Goal: Information Seeking & Learning: Learn about a topic

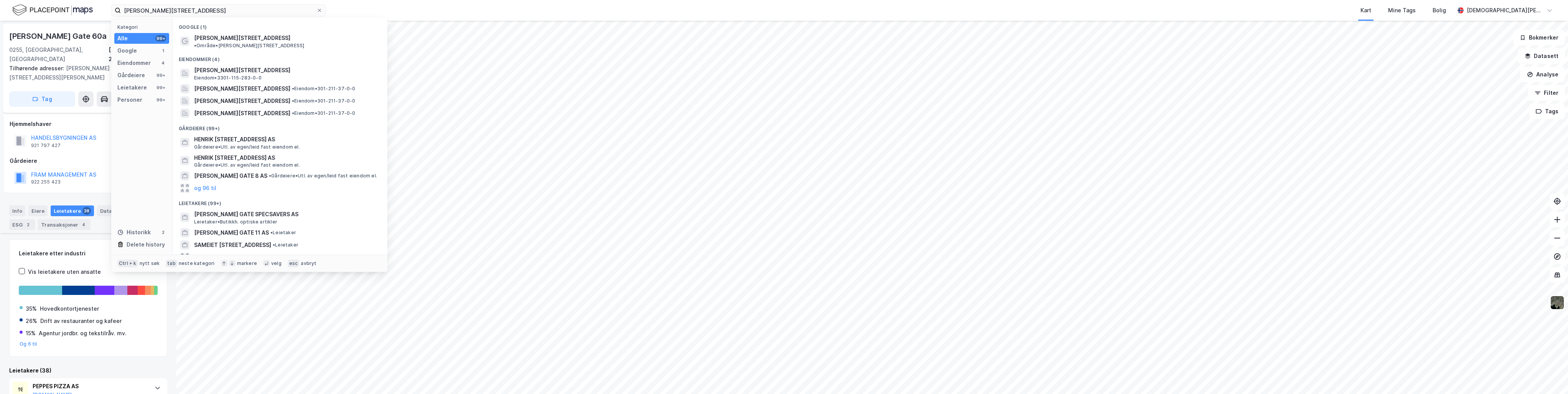
click at [229, 7] on input "[PERSON_NAME][STREET_ADDRESS]" at bounding box center [218, 10] width 195 height 12
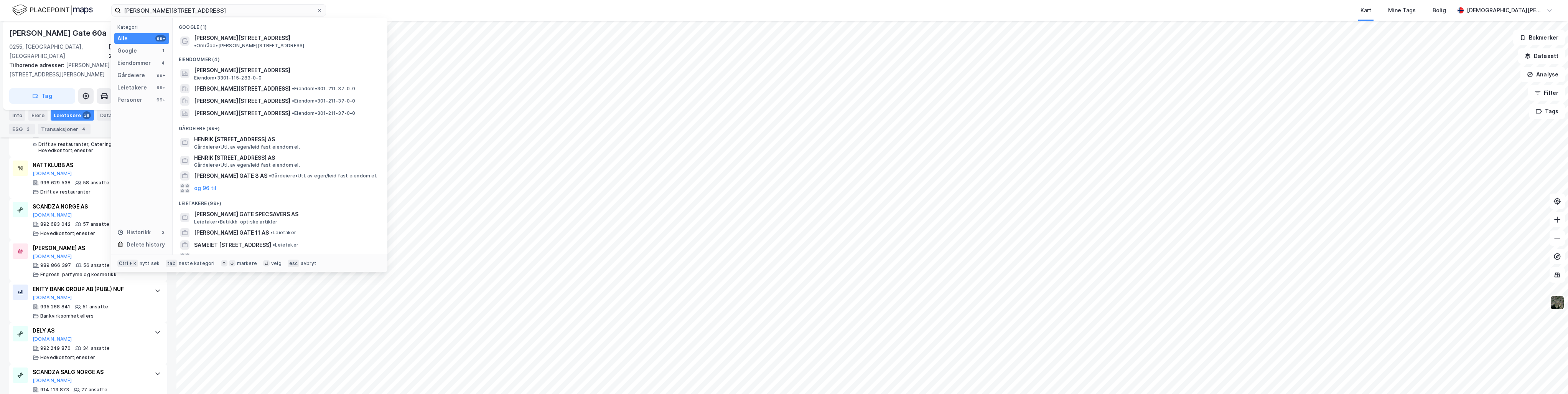
click at [229, 7] on input "[PERSON_NAME][STREET_ADDRESS]" at bounding box center [218, 10] width 195 height 12
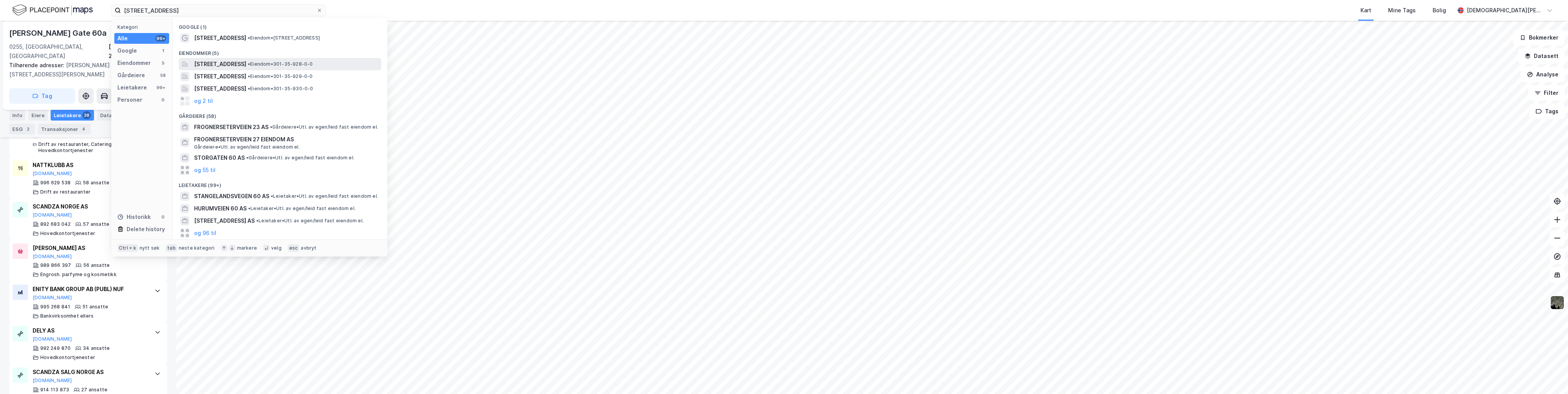
click at [239, 63] on span "[STREET_ADDRESS]" at bounding box center [220, 64] width 52 height 9
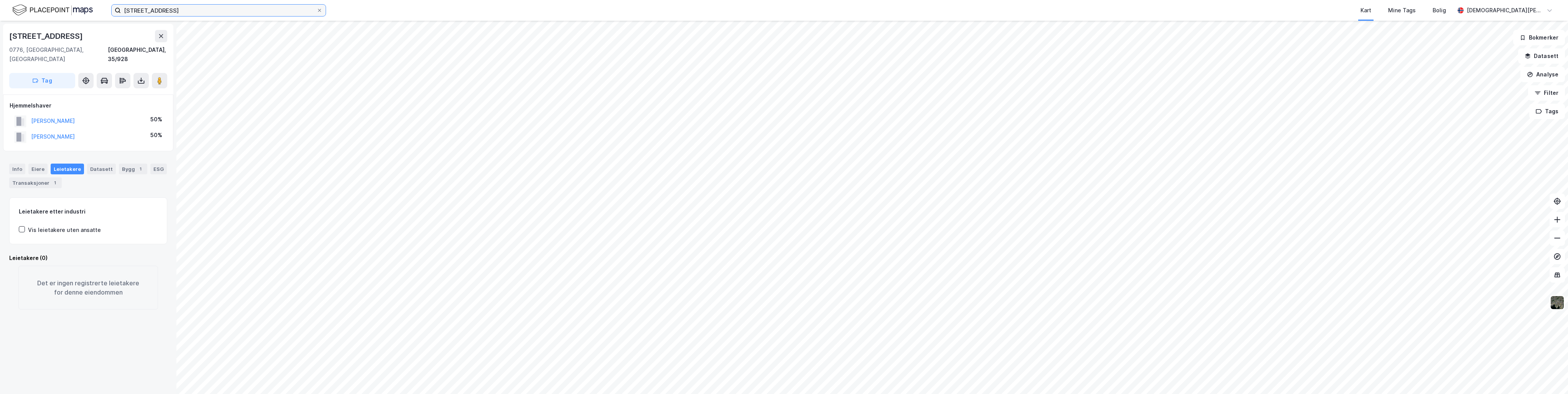
click at [213, 9] on input "[STREET_ADDRESS]" at bounding box center [218, 10] width 195 height 12
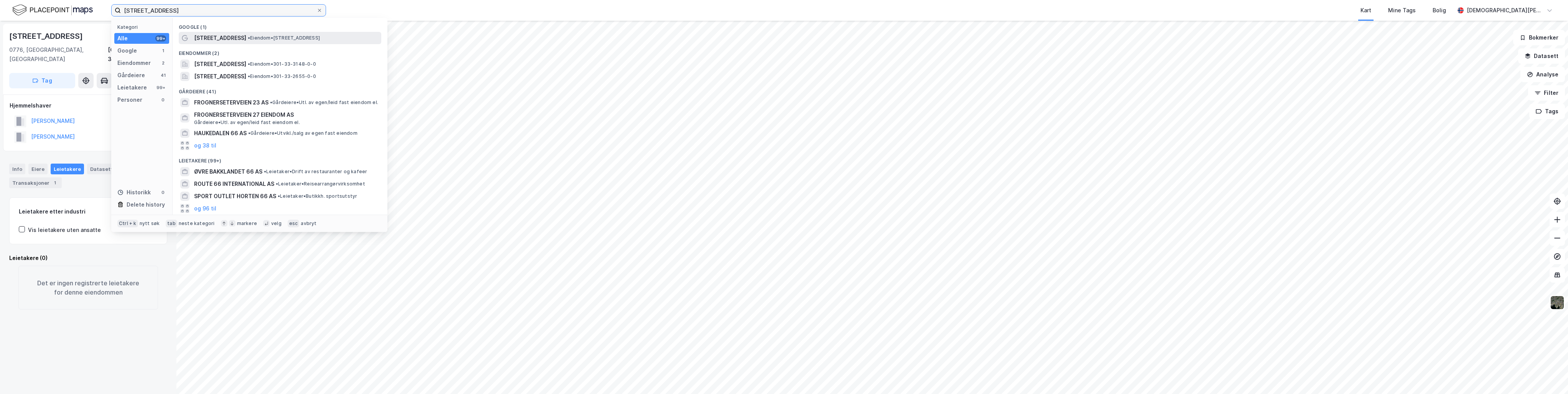
type input "[STREET_ADDRESS]"
click at [238, 35] on span "[STREET_ADDRESS]" at bounding box center [220, 38] width 52 height 9
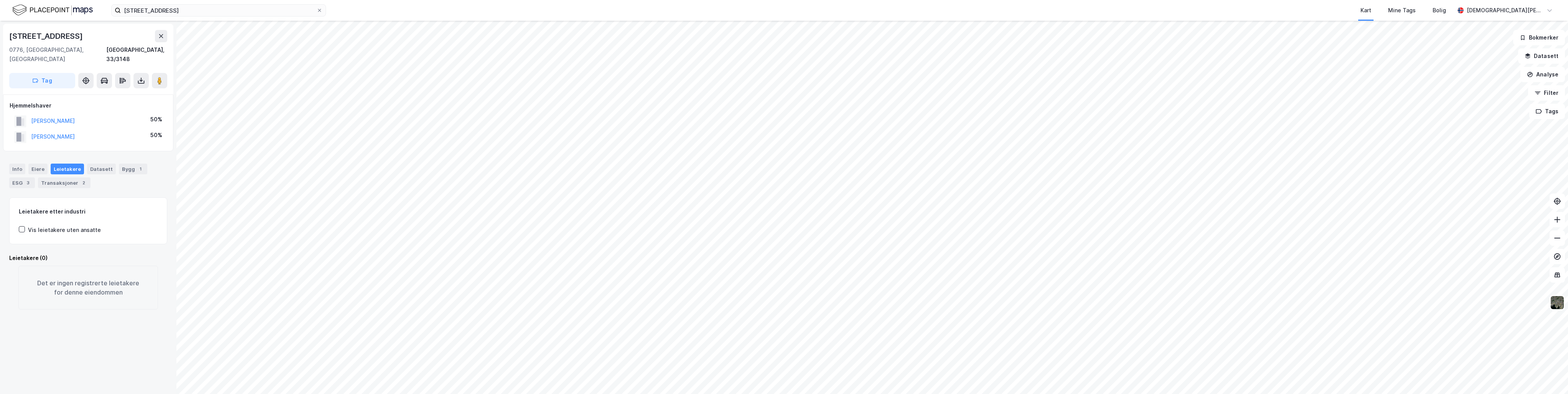
drag, startPoint x: 29, startPoint y: 127, endPoint x: 116, endPoint y: 129, distance: 87.0
click at [116, 129] on div "[PERSON_NAME] 50%" at bounding box center [88, 137] width 157 height 16
copy button "[PERSON_NAME]"
drag, startPoint x: 121, startPoint y: 113, endPoint x: 30, endPoint y: 116, distance: 91.0
click at [30, 116] on div "[PERSON_NAME] D C 50%" at bounding box center [88, 121] width 157 height 16
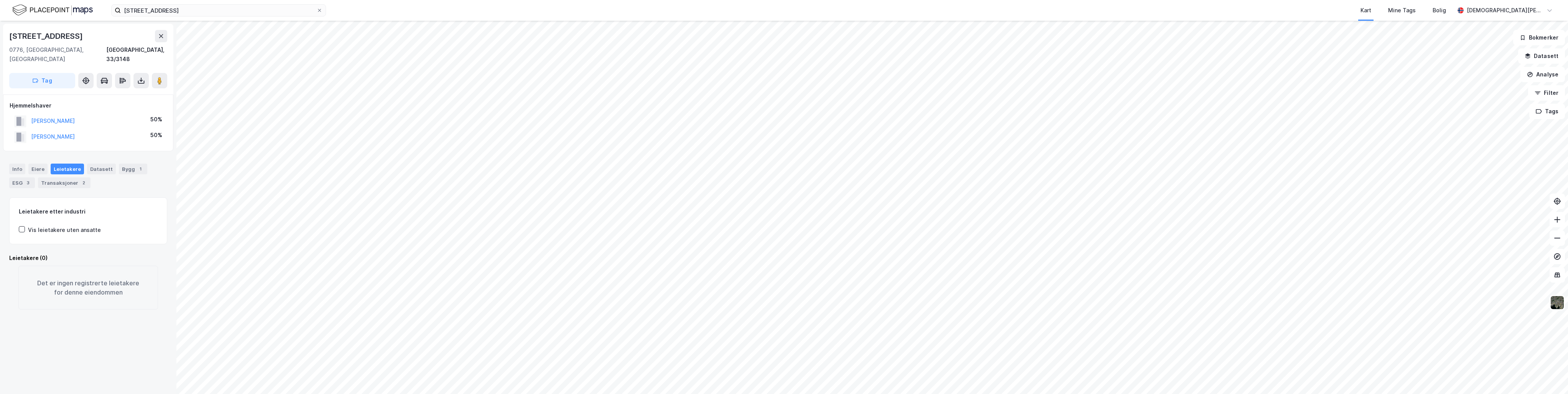
copy button "[PERSON_NAME]"
drag, startPoint x: 20, startPoint y: 161, endPoint x: 23, endPoint y: 166, distance: 5.8
click at [20, 163] on div "Info" at bounding box center [17, 169] width 16 height 11
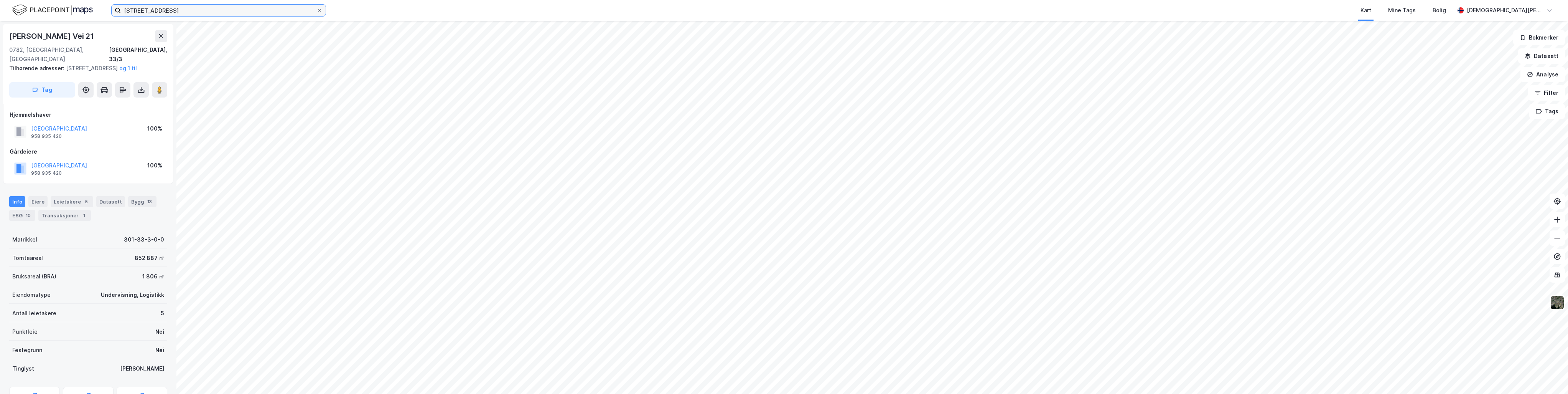
click at [195, 7] on input "[STREET_ADDRESS]" at bounding box center [218, 10] width 195 height 12
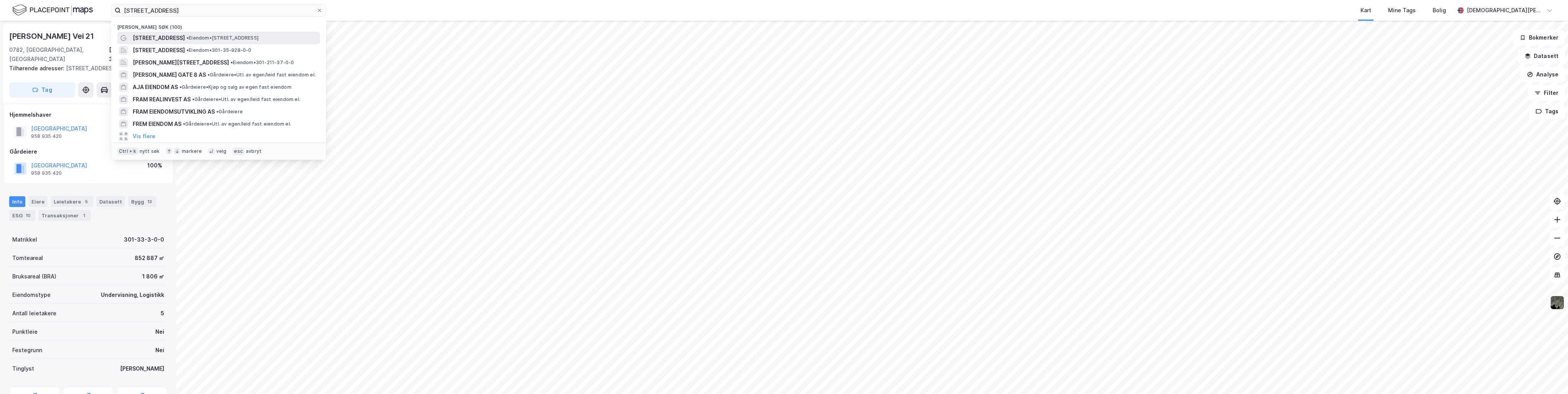
click at [198, 36] on span "• Eiendom • [STREET_ADDRESS]" at bounding box center [222, 38] width 72 height 6
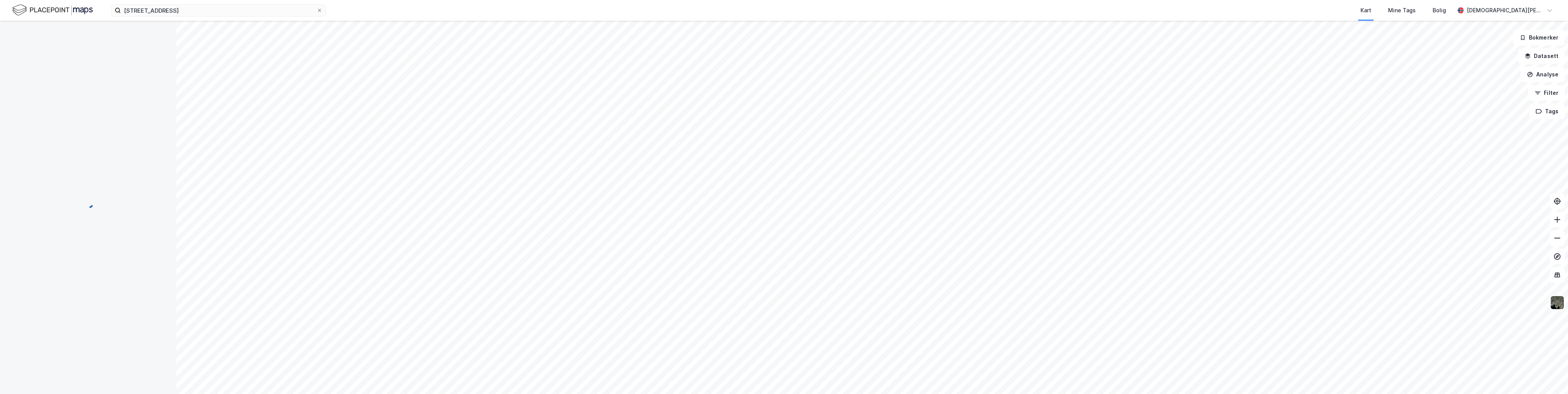
scroll to position [6, 0]
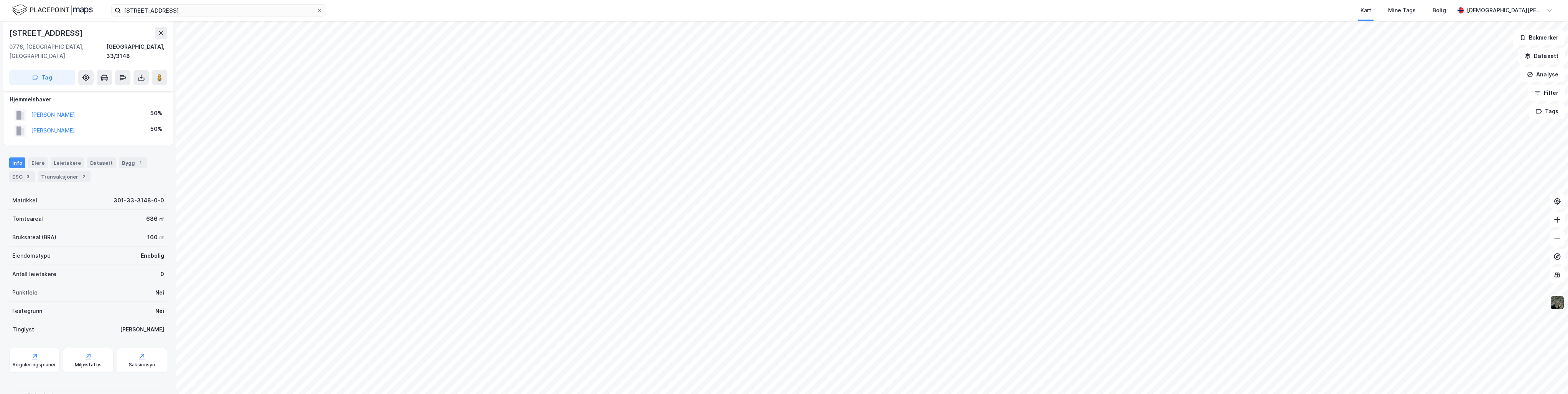
scroll to position [6, 0]
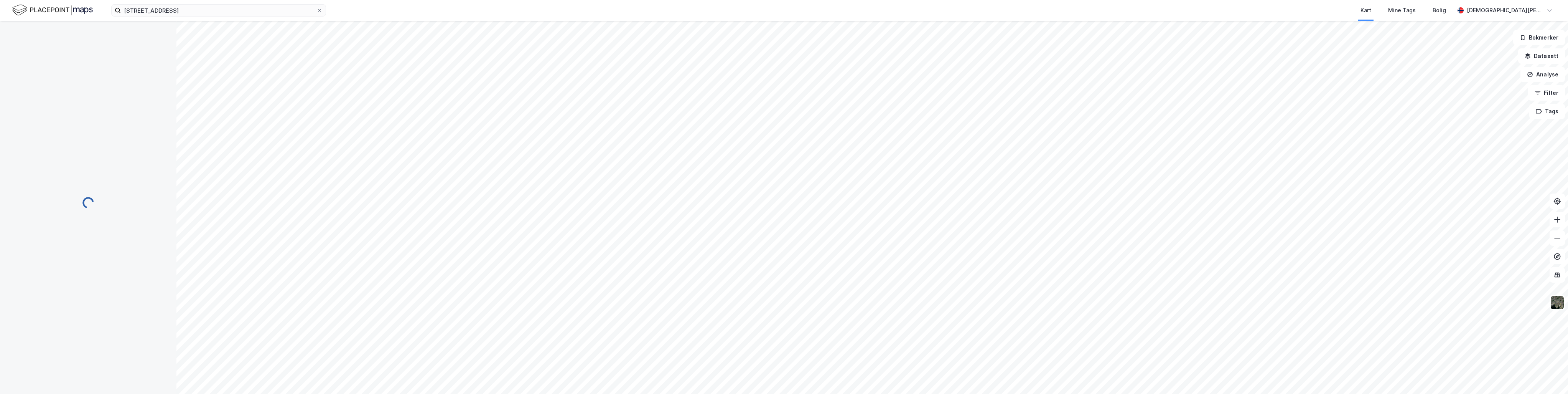
scroll to position [6, 0]
